Goal: Information Seeking & Learning: Learn about a topic

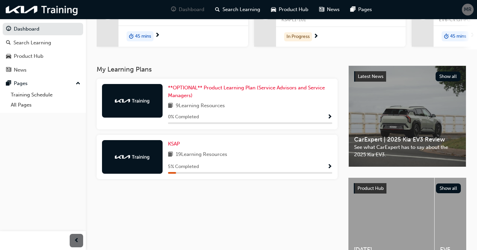
scroll to position [101, 0]
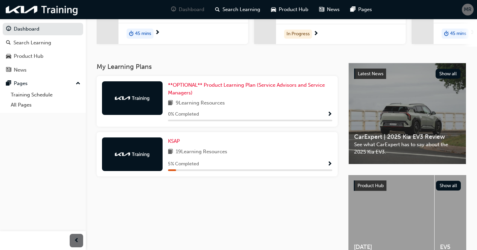
drag, startPoint x: 265, startPoint y: 162, endPoint x: 260, endPoint y: 159, distance: 5.6
click at [265, 162] on div "5 % Completed" at bounding box center [250, 164] width 164 height 8
click at [328, 168] on span "Show Progress" at bounding box center [329, 165] width 5 height 6
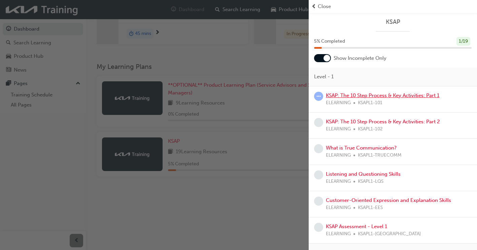
click at [390, 94] on link "KSAP: The 10 Step Process & Key Activities: Part 1" at bounding box center [382, 96] width 113 height 6
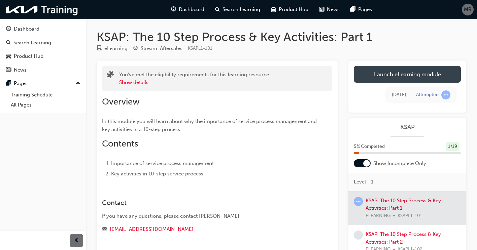
click at [370, 78] on link "Launch eLearning module" at bounding box center [407, 74] width 107 height 17
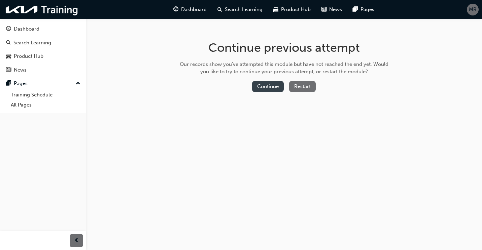
click at [269, 89] on button "Continue" at bounding box center [268, 86] width 32 height 11
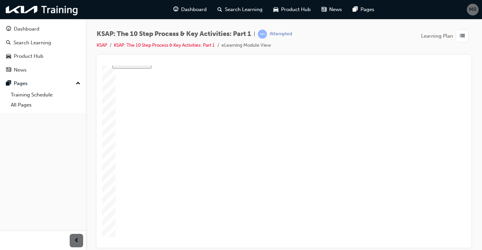
scroll to position [60, 0]
click at [440, 232] on button "NEXT" at bounding box center [437, 237] width 24 height 10
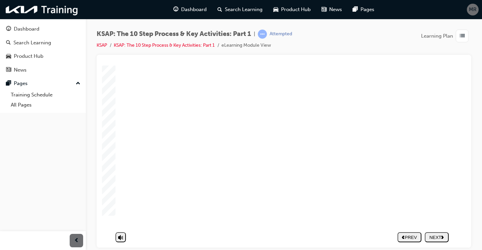
scroll to position [60, 0]
click at [444, 235] on div "NEXT" at bounding box center [437, 237] width 19 height 5
click at [418, 140] on div "Group 1 Round Same Side Corner 2 Round Same Side Corner 1 1 Verify the Problem …" at bounding box center [283, 125] width 337 height 205
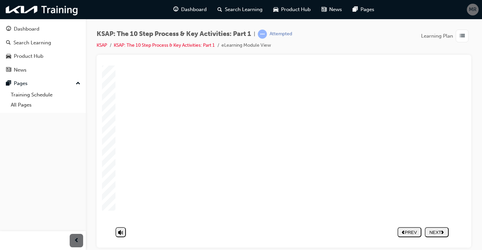
drag, startPoint x: 436, startPoint y: 135, endPoint x: 415, endPoint y: 121, distance: 25.5
click at [439, 234] on div "NEXT" at bounding box center [437, 232] width 19 height 5
click at [437, 235] on div "NEXT" at bounding box center [437, 237] width 19 height 5
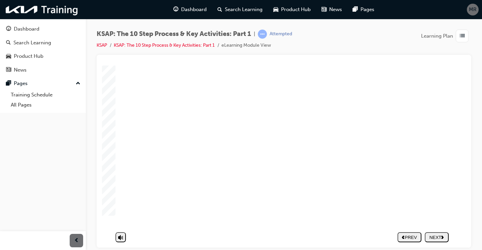
click at [437, 235] on div "NEXT" at bounding box center [437, 237] width 19 height 5
click at [136, 44] on div at bounding box center [119, 27] width 34 height 34
click at [443, 236] on polygon "next" at bounding box center [442, 237] width 2 height 3
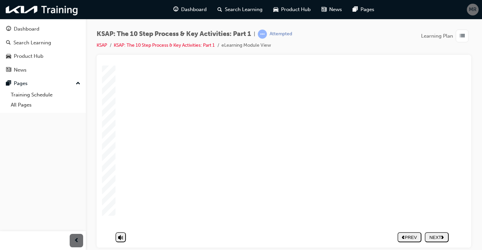
click at [136, 44] on div at bounding box center [119, 27] width 34 height 34
drag, startPoint x: 217, startPoint y: 163, endPoint x: 216, endPoint y: 168, distance: 5.7
click at [136, 44] on div at bounding box center [119, 27] width 34 height 34
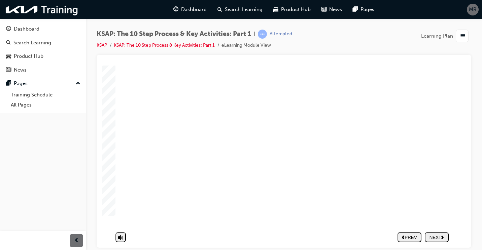
click at [136, 44] on div at bounding box center [119, 27] width 34 height 34
click at [441, 235] on div "NEXT" at bounding box center [437, 237] width 19 height 5
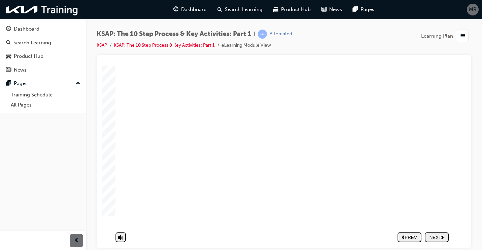
click at [441, 235] on div "NEXT" at bounding box center [437, 237] width 19 height 5
click at [440, 235] on div "NEXT" at bounding box center [437, 237] width 19 height 5
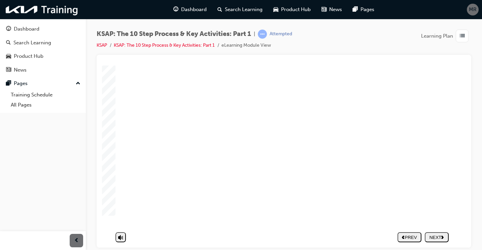
click at [440, 235] on div "NEXT" at bounding box center [437, 237] width 19 height 5
click at [136, 44] on div at bounding box center [119, 27] width 34 height 34
click at [437, 235] on div "NEXT" at bounding box center [437, 237] width 19 height 5
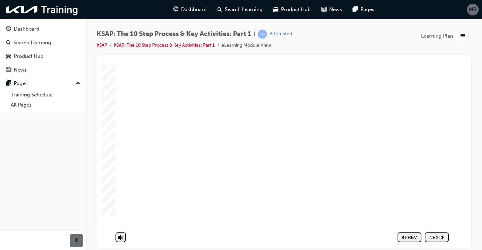
click at [437, 235] on div "NEXT" at bounding box center [437, 237] width 19 height 5
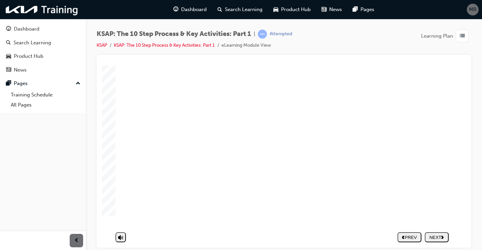
drag, startPoint x: 439, startPoint y: 232, endPoint x: 406, endPoint y: 209, distance: 40.0
click at [439, 232] on nav "PREV NEXT SUBMIT" at bounding box center [423, 237] width 51 height 15
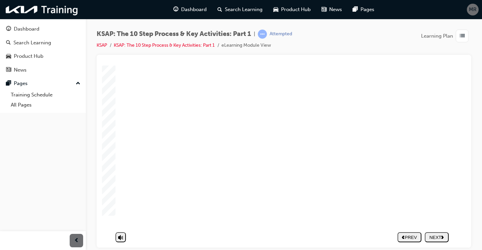
click at [440, 235] on div "NEXT" at bounding box center [437, 237] width 19 height 5
click at [436, 235] on div "NEXT" at bounding box center [437, 237] width 19 height 5
click at [437, 235] on div "NEXT" at bounding box center [437, 237] width 19 height 5
click at [431, 235] on div "NEXT" at bounding box center [437, 237] width 19 height 5
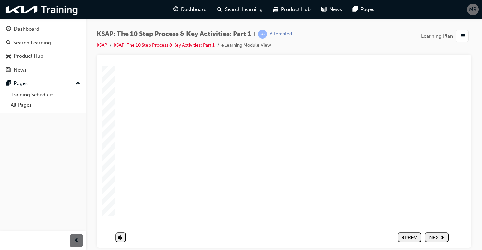
click at [433, 235] on div "NEXT" at bounding box center [437, 237] width 19 height 5
click at [412, 235] on div "PREV" at bounding box center [409, 237] width 19 height 5
click at [431, 235] on div "NEXT" at bounding box center [437, 237] width 19 height 5
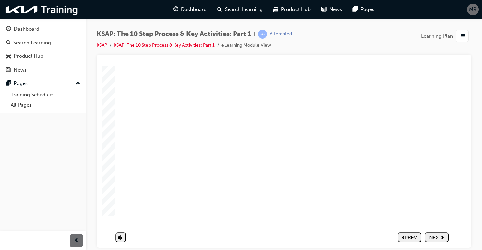
click at [430, 235] on div "NEXT" at bounding box center [437, 237] width 19 height 5
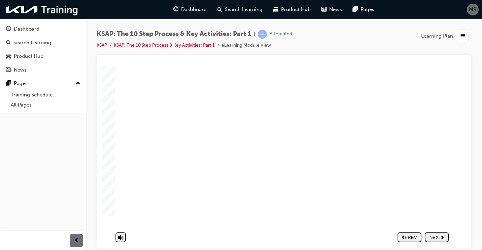
click at [431, 235] on div "NEXT" at bounding box center [437, 237] width 19 height 5
